Goal: Transaction & Acquisition: Purchase product/service

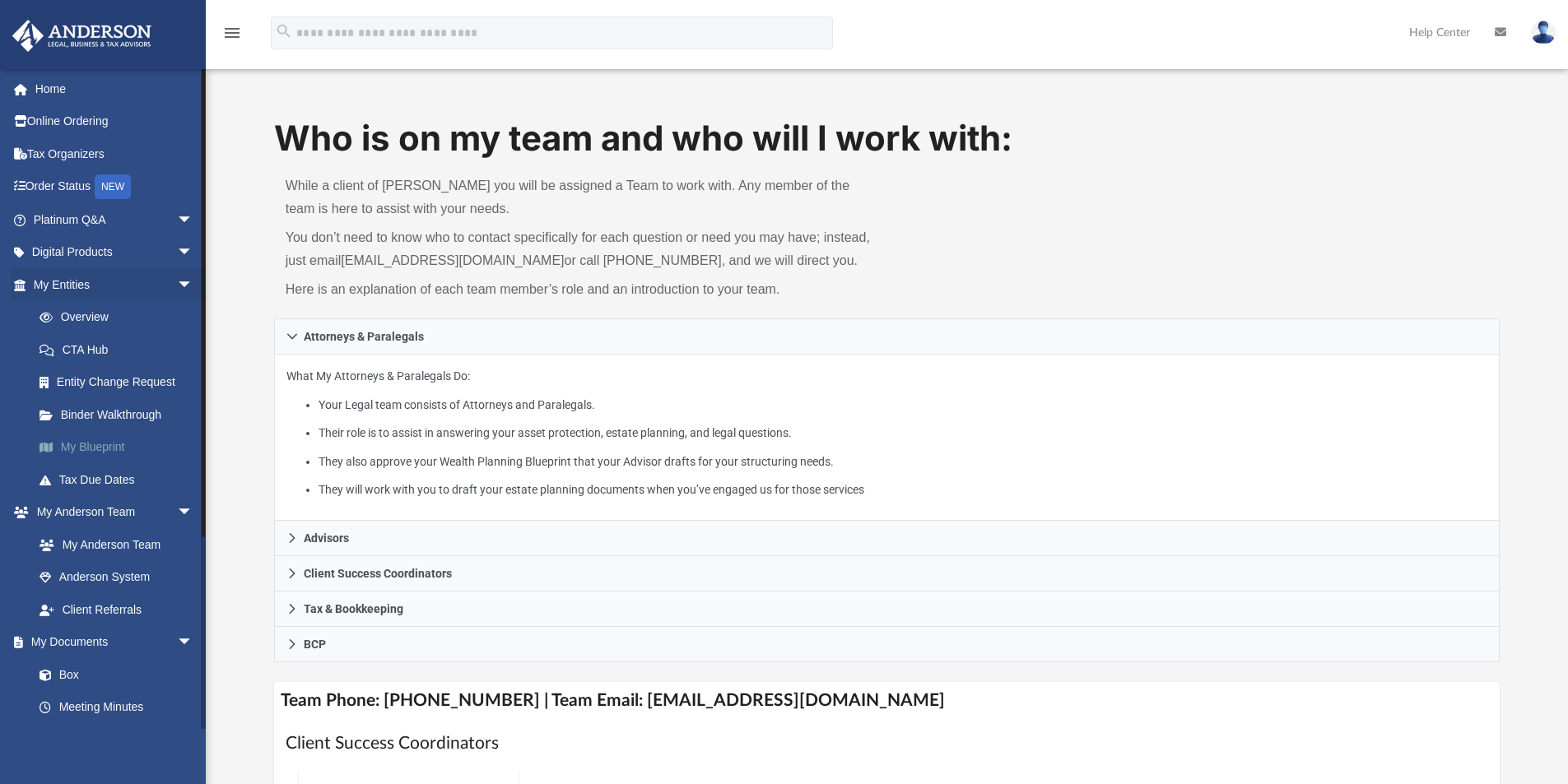
click at [112, 448] on link "My Blueprint" at bounding box center [121, 448] width 195 height 33
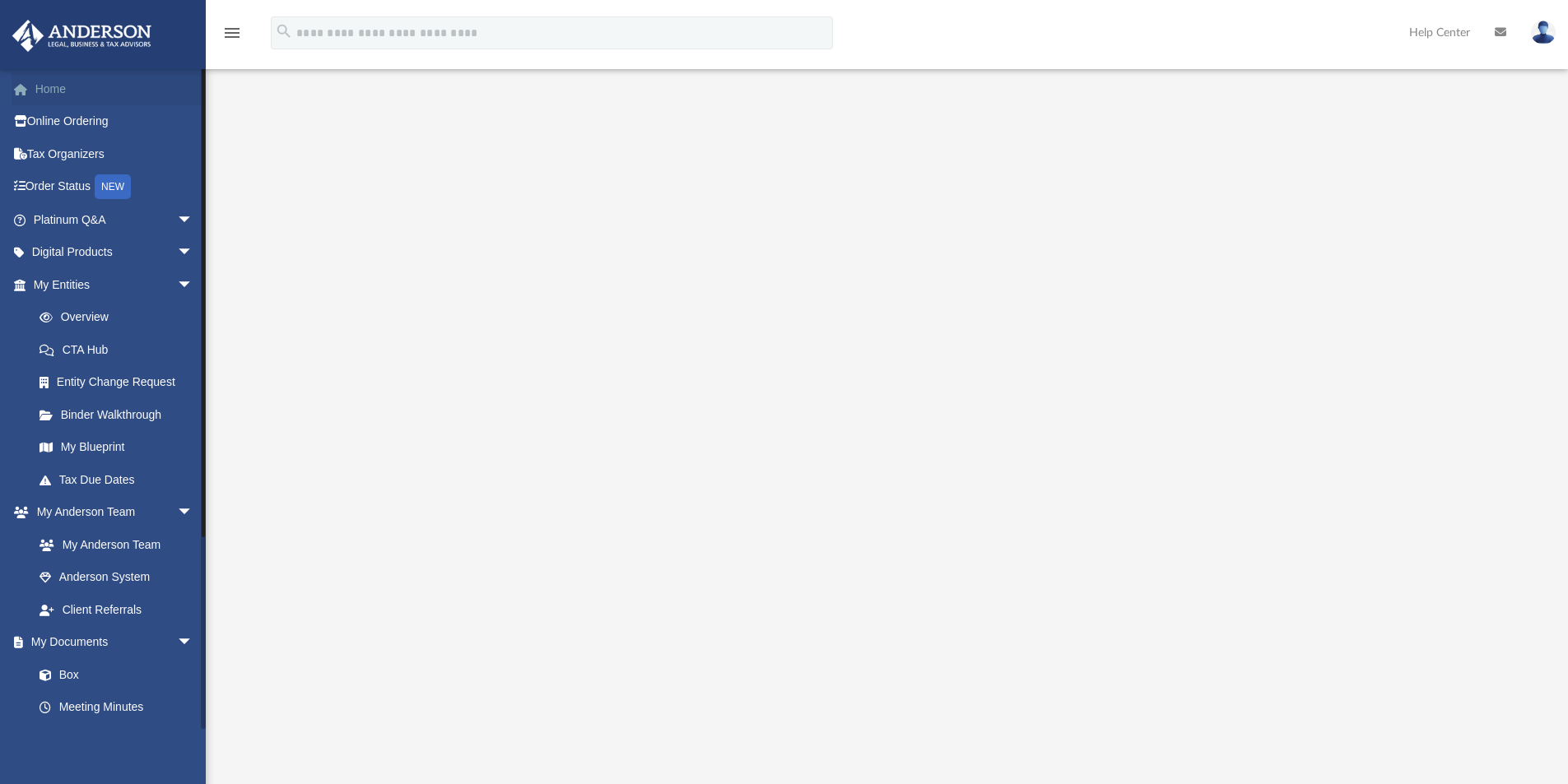
click at [53, 88] on link "Home" at bounding box center [114, 89] width 206 height 33
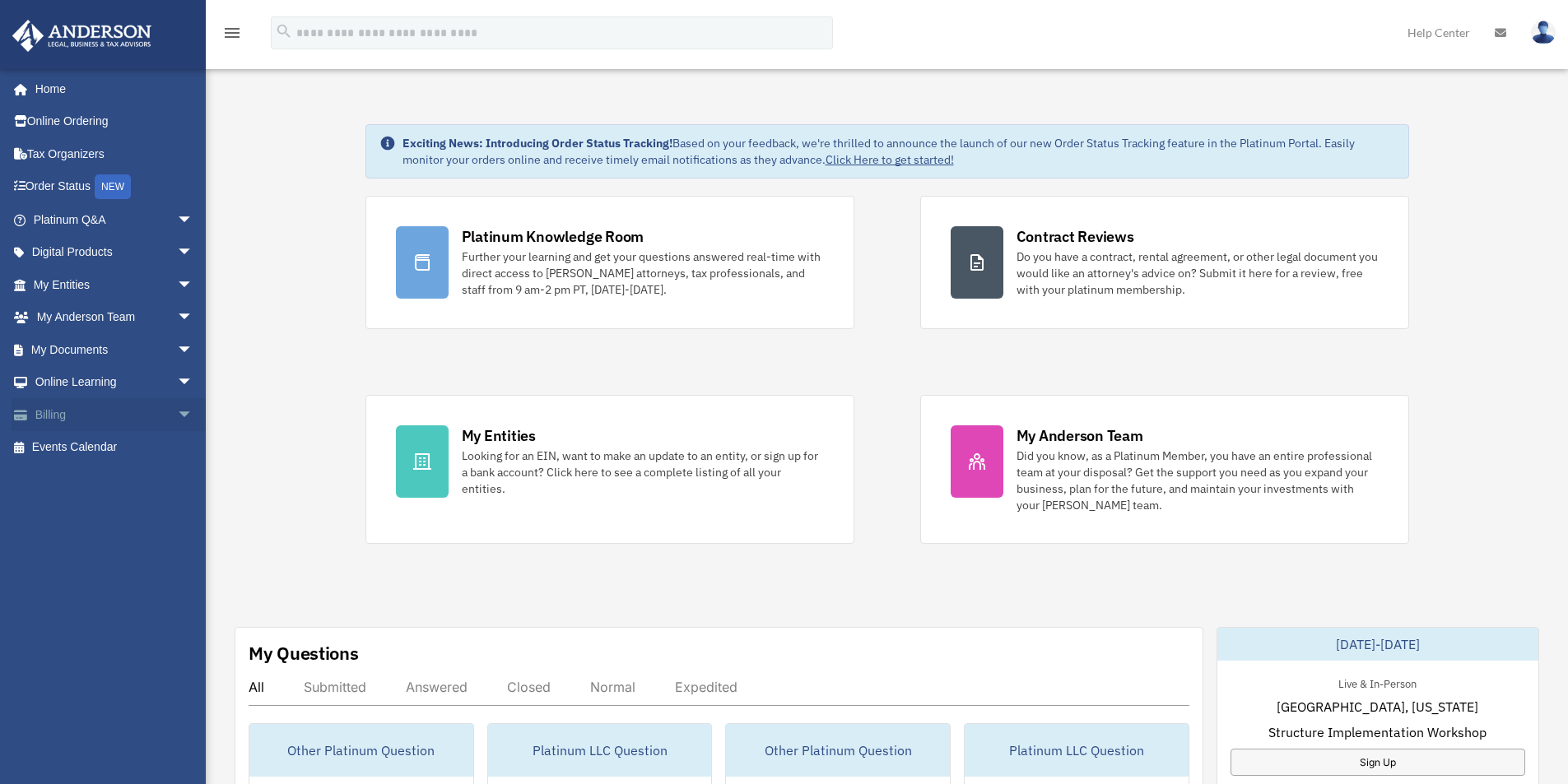
click at [46, 419] on link "Billing arrow_drop_down" at bounding box center [114, 414] width 206 height 33
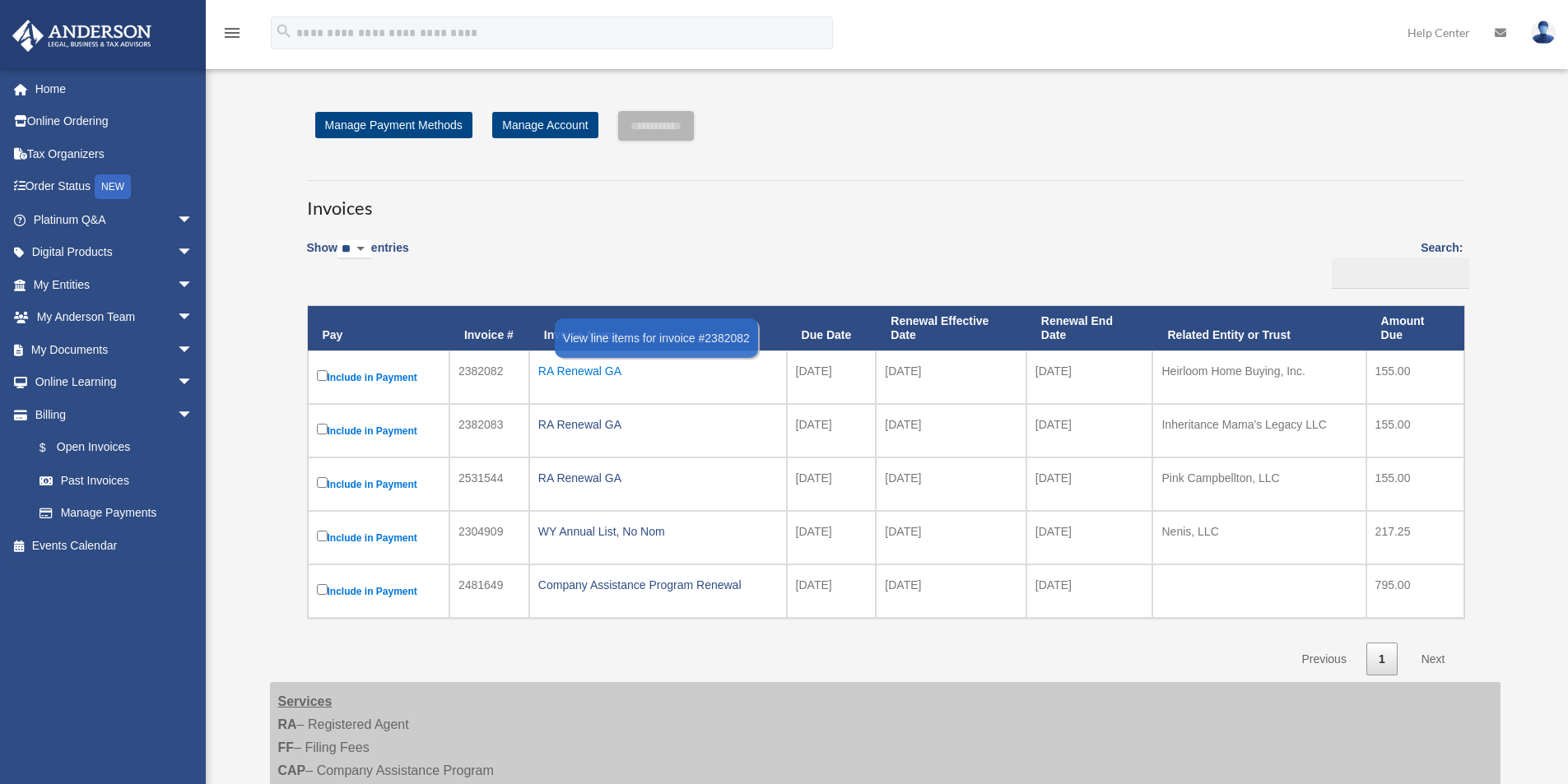
click at [615, 368] on div "RA Renewal GA" at bounding box center [658, 371] width 240 height 23
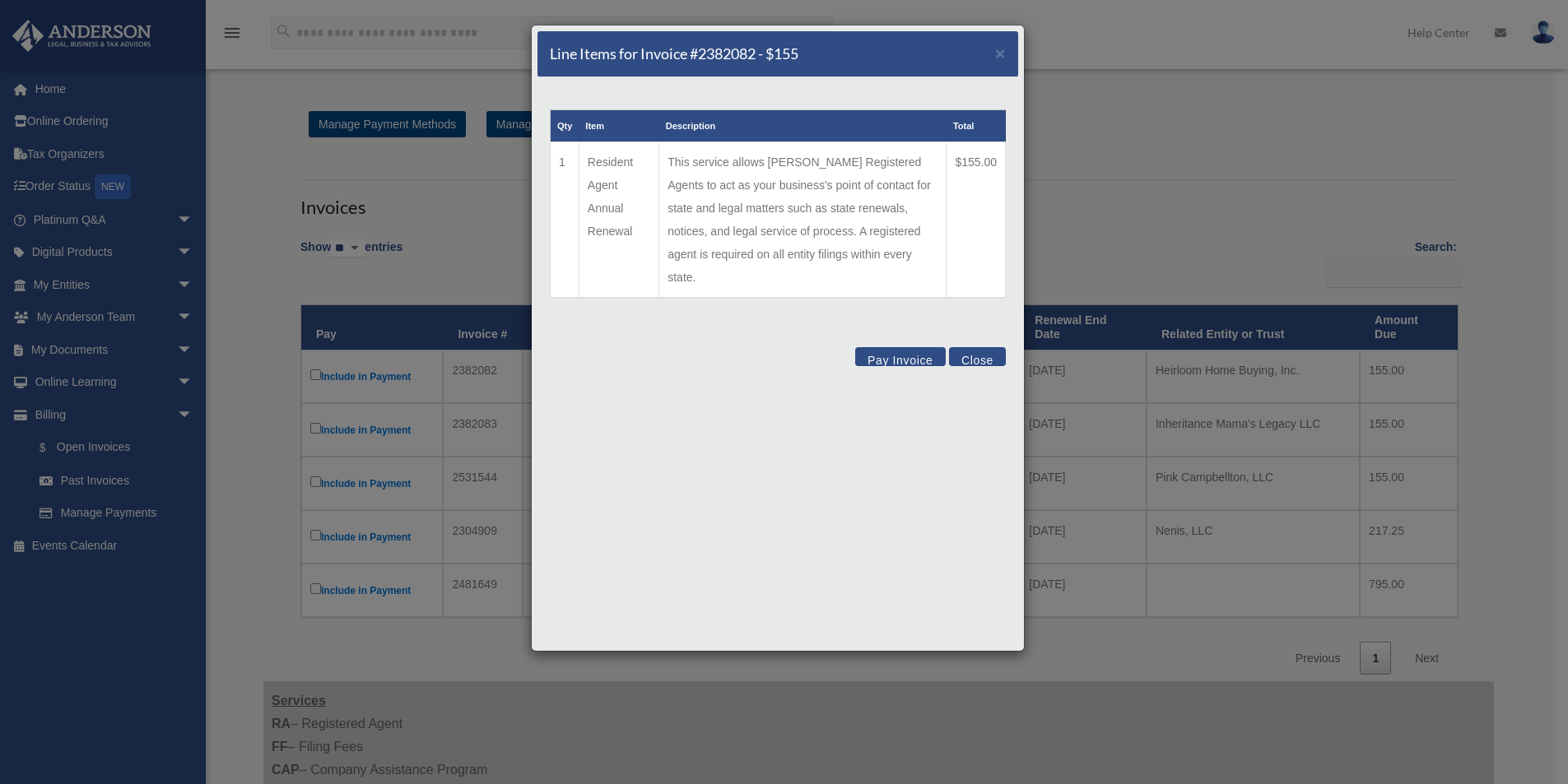
click at [774, 127] on th "Description" at bounding box center [803, 127] width 288 height 33
click at [625, 502] on div "Line Items for Invoice #2382082 - $155 × Qty Item Description Total 1 Resident …" at bounding box center [777, 338] width 494 height 627
click at [995, 49] on span "×" at bounding box center [1001, 53] width 11 height 19
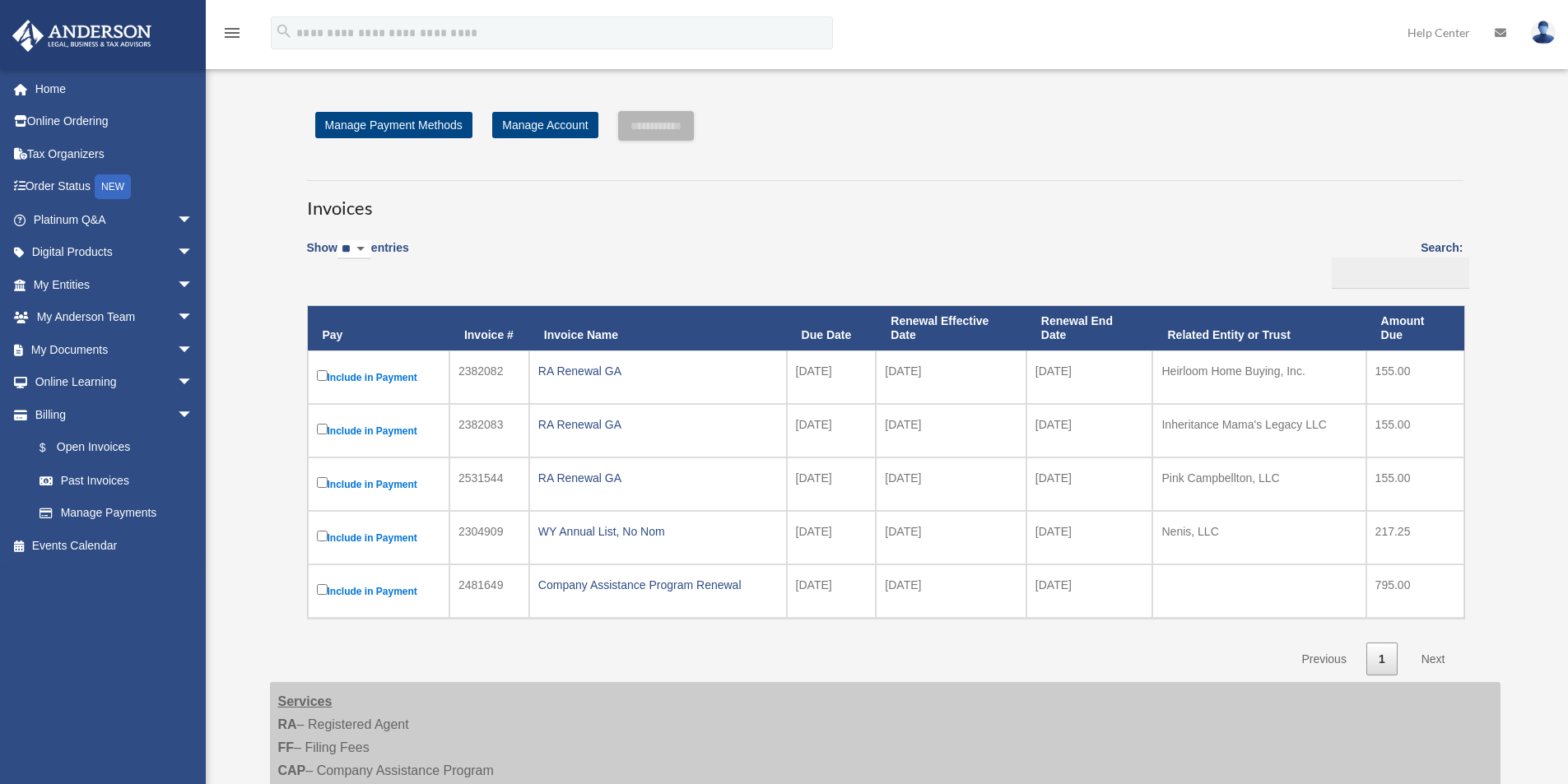
click at [349, 379] on label "Include in Payment" at bounding box center [378, 377] width 123 height 21
click at [1340, 269] on input "Search:" at bounding box center [1400, 273] width 138 height 32
click at [490, 335] on th "Invoice #" at bounding box center [489, 329] width 80 height 45
click at [397, 425] on label "Include in Payment" at bounding box center [378, 431] width 123 height 21
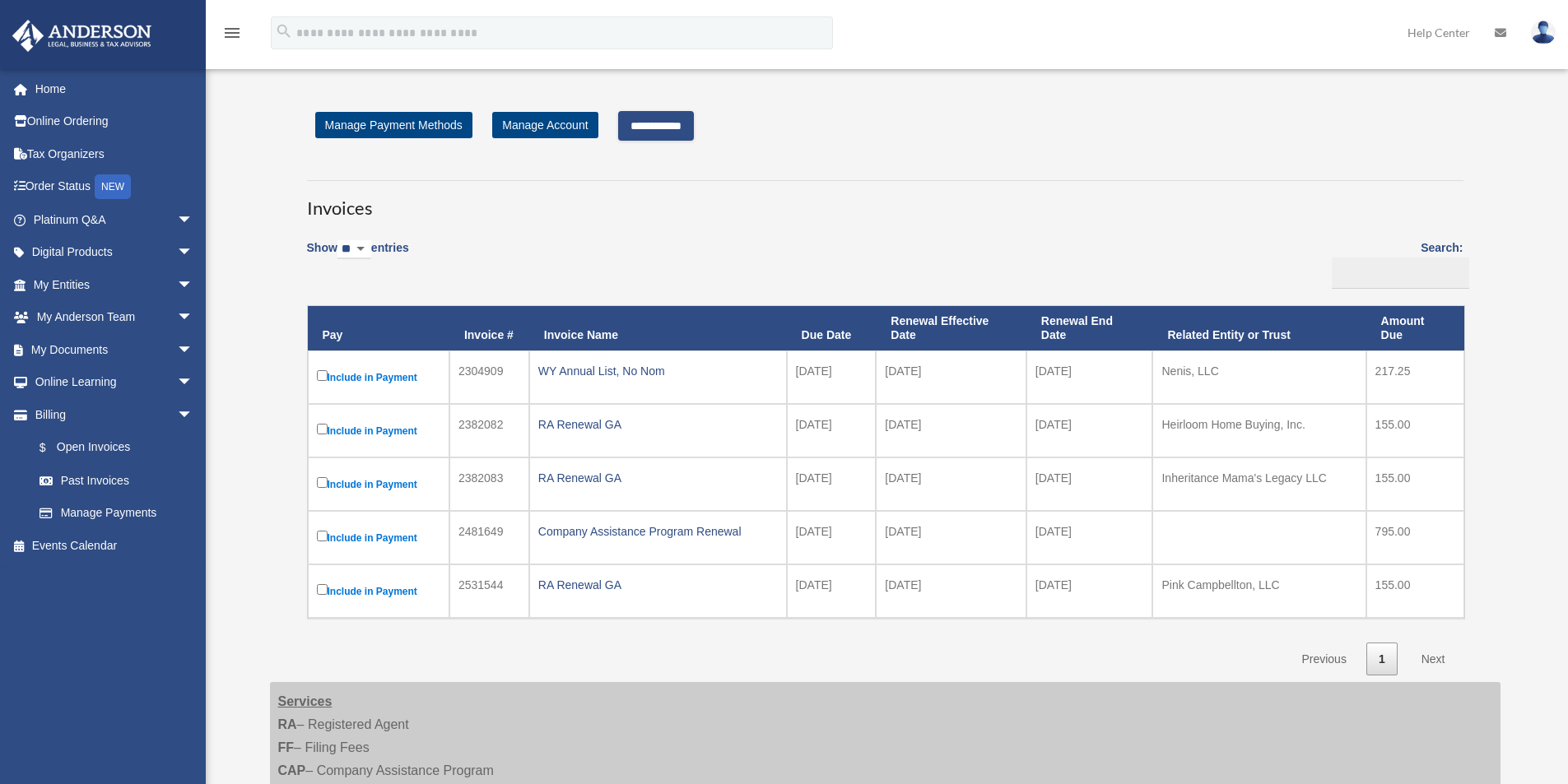
click at [397, 425] on label "Include in Payment" at bounding box center [378, 431] width 123 height 21
